Goal: Navigation & Orientation: Find specific page/section

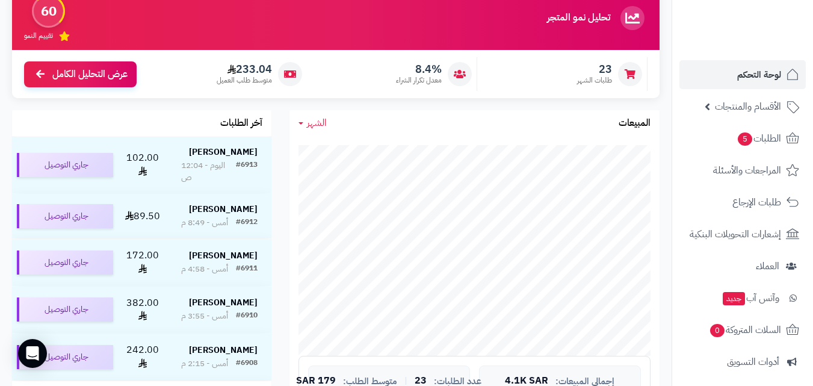
scroll to position [180, 0]
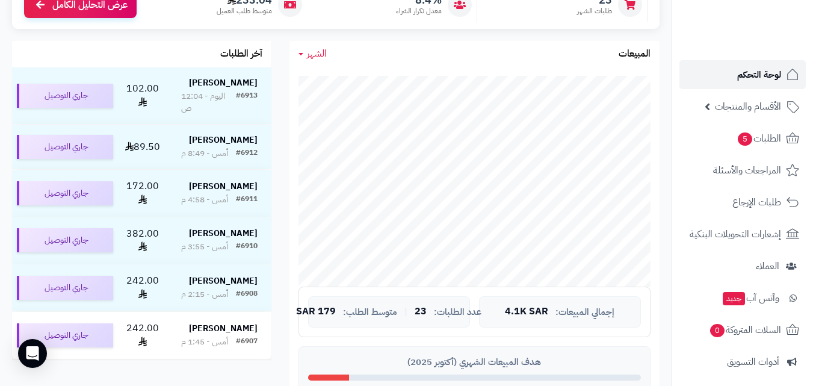
click at [759, 76] on span "لوحة التحكم" at bounding box center [759, 74] width 44 height 17
